Goal: Entertainment & Leisure: Consume media (video, audio)

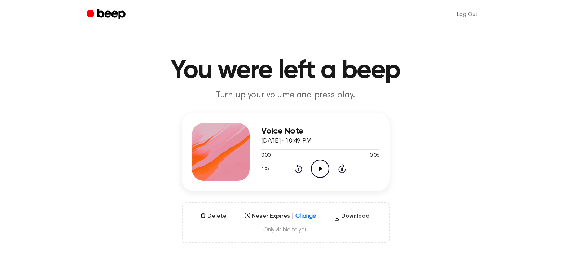
click at [323, 169] on icon "Play Audio" at bounding box center [320, 168] width 18 height 18
click at [323, 166] on icon "Play Audio" at bounding box center [320, 168] width 18 height 18
click at [322, 169] on icon "Play Audio" at bounding box center [320, 168] width 18 height 18
click at [322, 168] on icon at bounding box center [321, 168] width 4 height 5
click at [318, 167] on icon "Play Audio" at bounding box center [320, 168] width 18 height 18
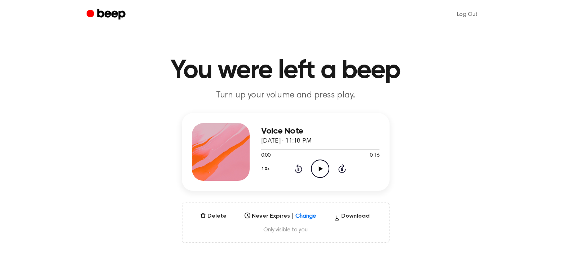
click at [321, 168] on icon at bounding box center [321, 168] width 4 height 5
click at [220, 215] on button "Delete" at bounding box center [213, 216] width 32 height 9
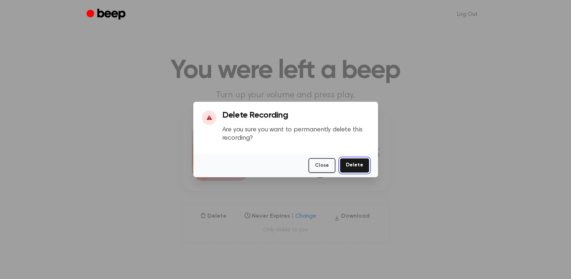
click at [352, 170] on button "Delete" at bounding box center [355, 165] width 30 height 15
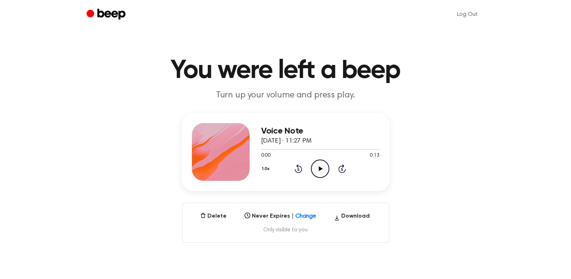
click at [322, 168] on icon "Play Audio" at bounding box center [320, 168] width 18 height 18
click at [317, 168] on icon "Play Audio" at bounding box center [320, 168] width 18 height 18
click at [322, 166] on icon "Play Audio" at bounding box center [320, 168] width 18 height 18
click at [318, 164] on icon "Play Audio" at bounding box center [320, 168] width 18 height 18
